Goal: Task Accomplishment & Management: Use online tool/utility

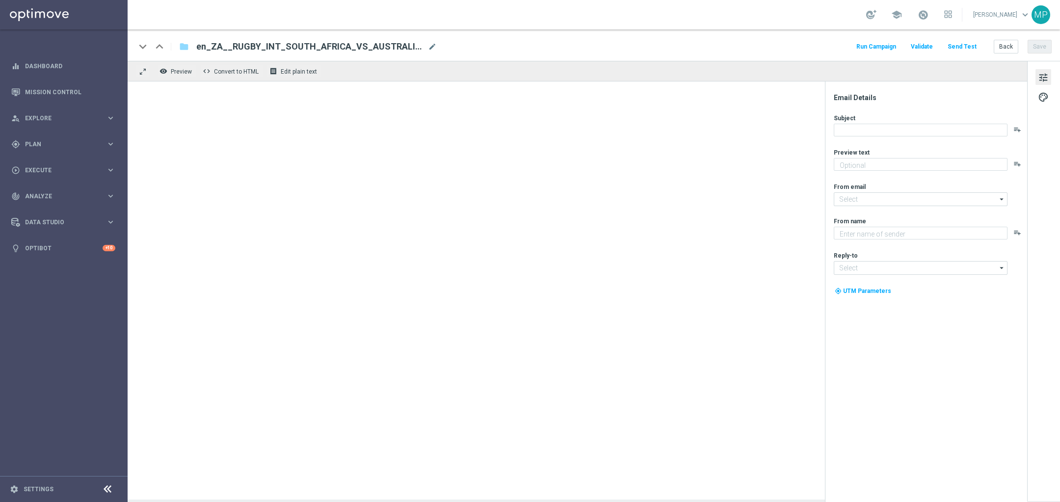
type textarea "Big games here at Lottoland, and Bok games on the pitch 👀"
type input "mail@crm.lottoland.com"
type textarea "Lottoland"
type input "support@lottoland.co.za"
